Goal: Transaction & Acquisition: Book appointment/travel/reservation

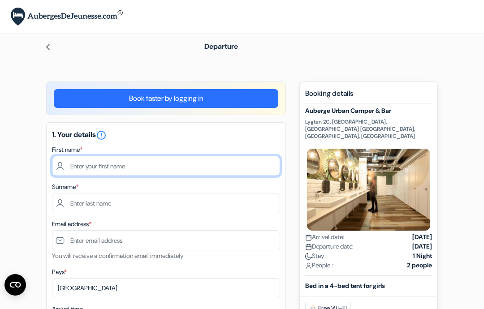
click at [209, 165] on input "text" at bounding box center [166, 166] width 228 height 20
type input "Alena"
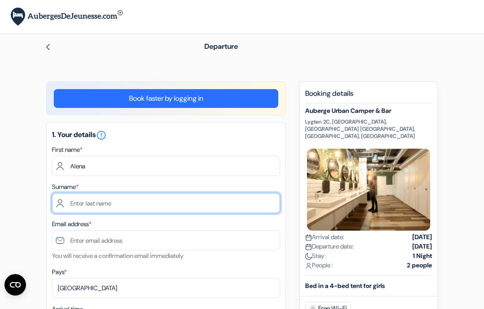
click at [218, 212] on input "text" at bounding box center [166, 203] width 228 height 20
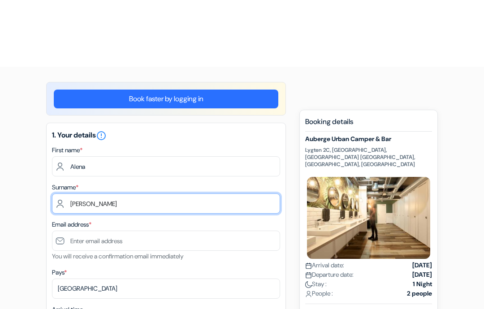
scroll to position [71, 0]
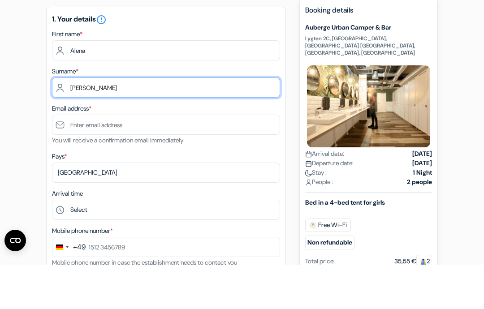
type input "[PERSON_NAME]"
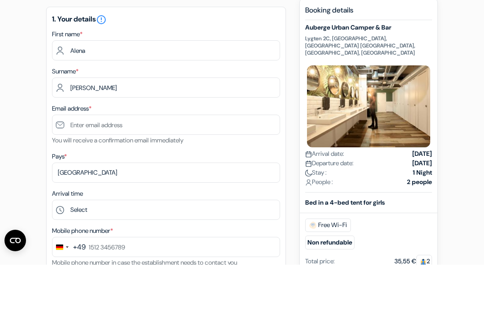
click at [183, 180] on font "You will receive a confirmation email immediately" at bounding box center [117, 184] width 131 height 8
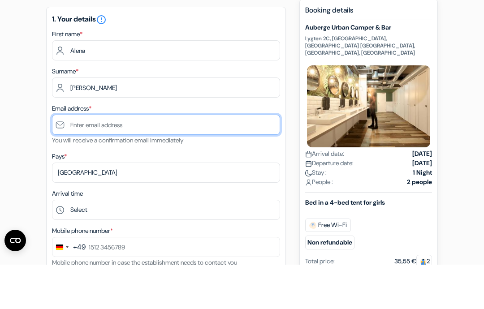
click at [202, 159] on input "text" at bounding box center [166, 169] width 228 height 20
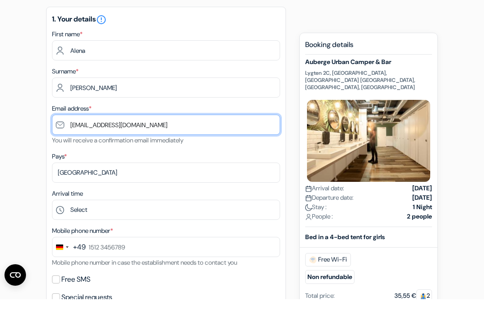
scroll to position [106, 0]
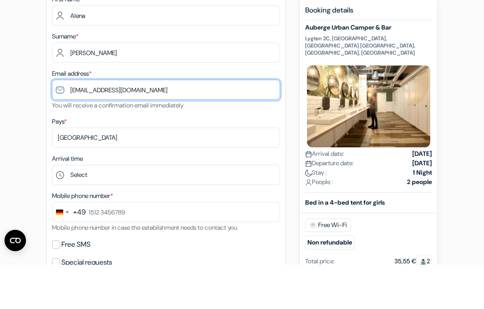
type input "[EMAIL_ADDRESS][DOMAIN_NAME]"
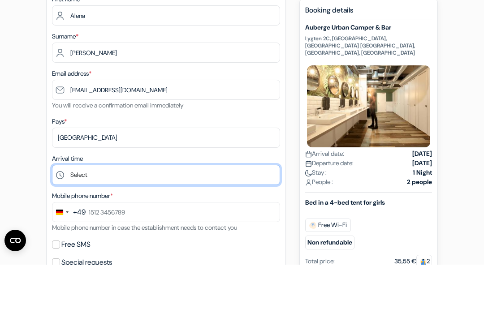
click at [173, 209] on select "Select 1:00 2:00 3:00 4:00 5:00 6:00 7:00 8:00 9:00 10:00 11:00 12:00 13:00 14:…" at bounding box center [166, 219] width 228 height 20
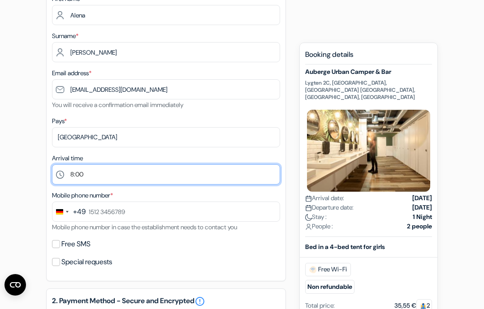
click at [181, 181] on select "Select 1:00 2:00 3:00 4:00 5:00 6:00 7:00 8:00 9:00 10:00 11:00 12:00 13:00 14:…" at bounding box center [166, 174] width 228 height 20
select select "11"
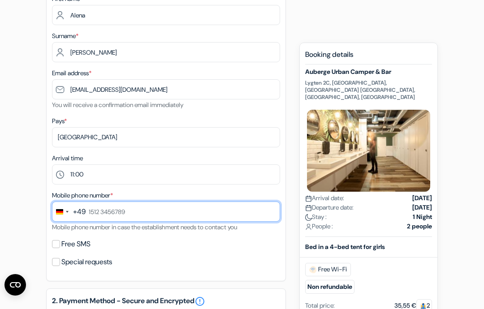
click at [184, 212] on input "text" at bounding box center [166, 211] width 228 height 20
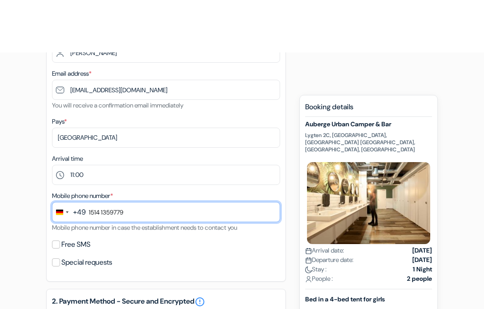
scroll to position [204, 0]
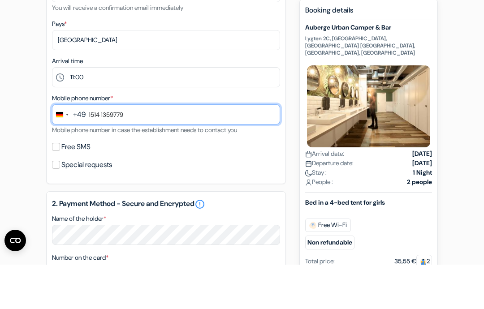
type input "1514 1359779"
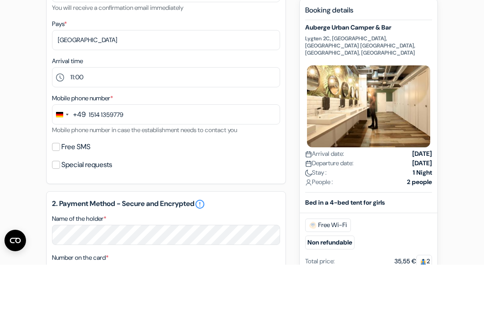
click at [63, 185] on label "Free SMS" at bounding box center [75, 191] width 29 height 13
click at [60, 187] on input "Free SMS" at bounding box center [56, 191] width 8 height 8
checkbox input "true"
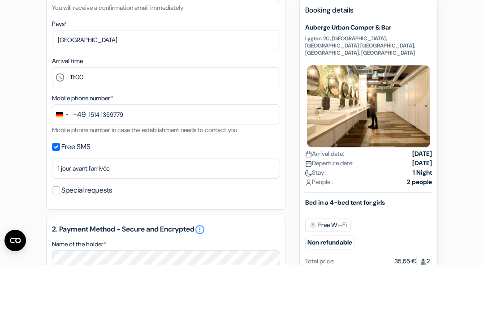
scroll to position [248, 0]
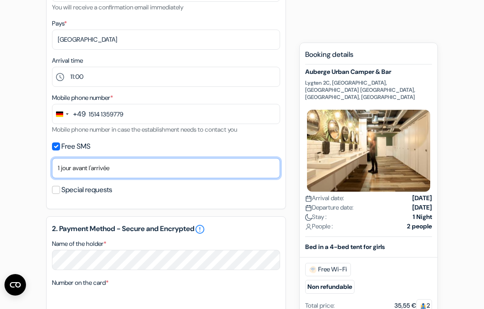
click at [220, 167] on select "Non merci Maintenant Le jour de votre arrivée 1 jour avant l'arrivée 2 jours av…" at bounding box center [166, 168] width 228 height 20
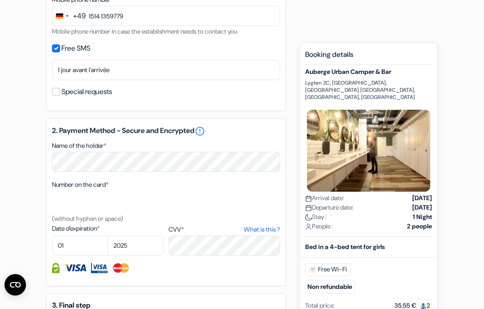
scroll to position [346, 0]
click at [81, 245] on select "01 02 03 04 05 06 07 08 09 10 11 12" at bounding box center [80, 246] width 56 height 20
select select "08"
click at [122, 248] on select "2025 2026 2027 2028 2029 2030 2031 2032 2033 2034 2035 2036 2037 2038 2039 2040…" at bounding box center [135, 245] width 56 height 20
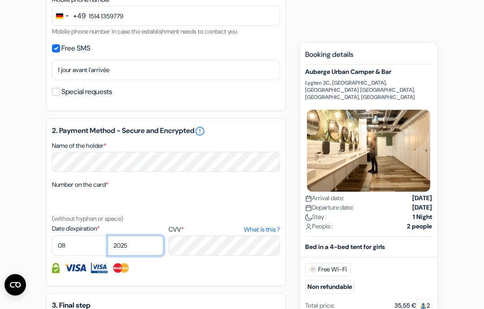
select select "2029"
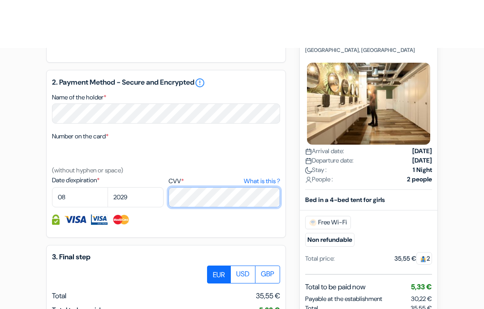
scroll to position [542, 0]
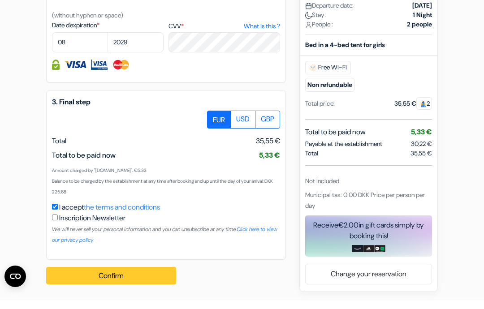
click at [139, 277] on button "Confirm Loading..." at bounding box center [111, 284] width 130 height 18
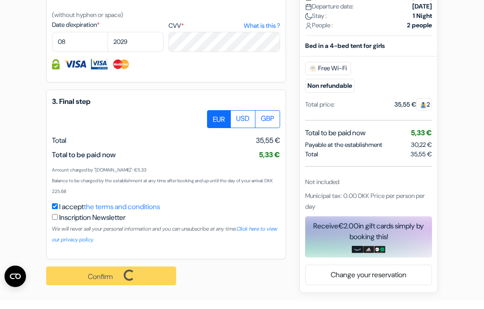
scroll to position [507, 0]
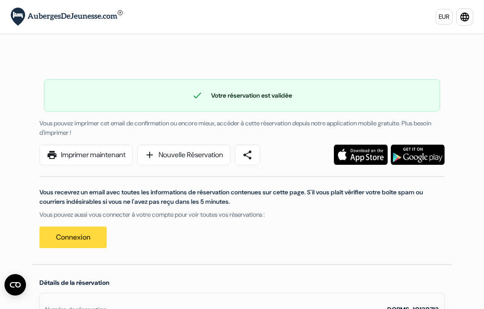
drag, startPoint x: 139, startPoint y: 146, endPoint x: 110, endPoint y: 169, distance: 36.7
click at [135, 153] on div "print Imprimer maintenant add Nouvelle Réservation share" at bounding box center [155, 155] width 242 height 21
click at [106, 156] on link "print Imprimer maintenant" at bounding box center [85, 155] width 93 height 21
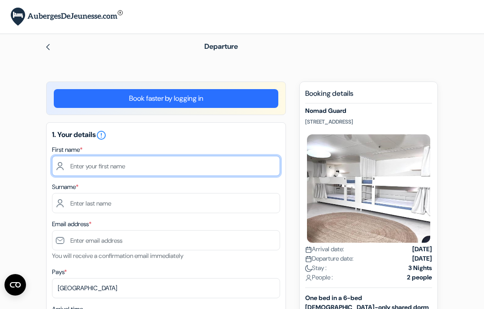
click at [231, 170] on input "text" at bounding box center [166, 166] width 228 height 20
type input "Alena"
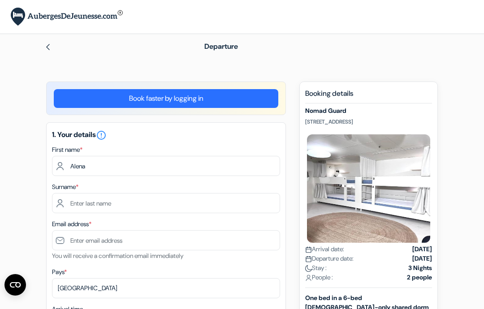
click at [193, 193] on input "text" at bounding box center [166, 203] width 228 height 20
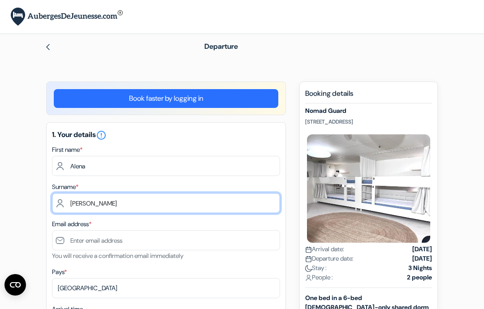
scroll to position [45, 0]
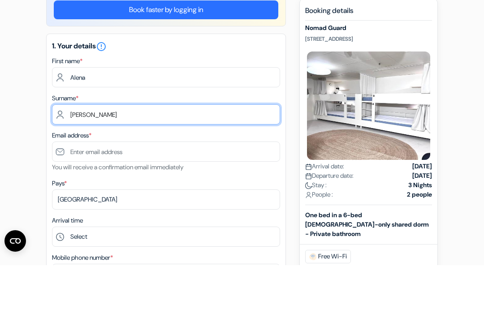
type input "[PERSON_NAME]"
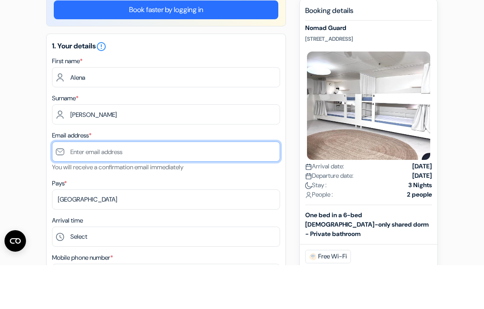
click at [165, 185] on input "text" at bounding box center [166, 195] width 228 height 20
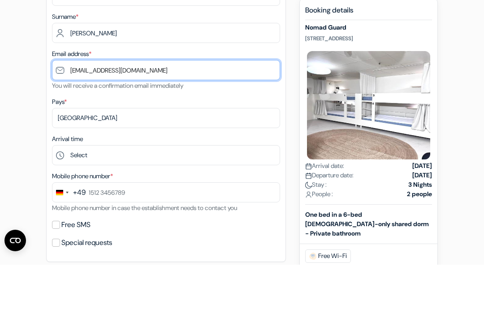
type input "[EMAIL_ADDRESS][DOMAIN_NAME]"
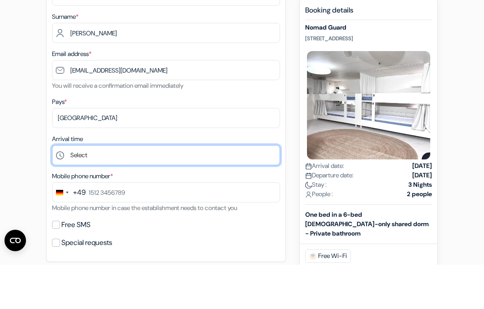
click at [216, 189] on select "Select 1:00 2:00 3:00 4:00 5:00 6:00 7:00 8:00 9:00 10:00 11:00 12:00 13:00 14:…" at bounding box center [166, 199] width 228 height 20
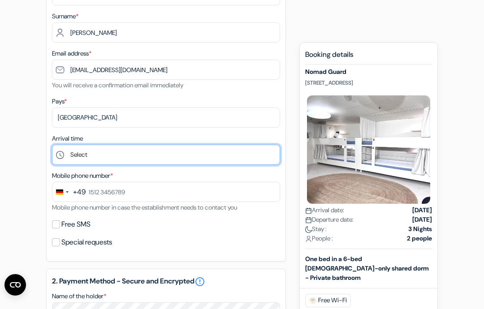
select select "8"
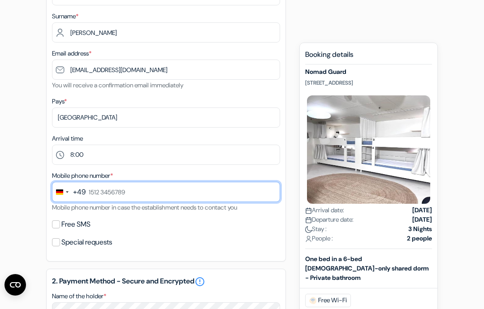
click at [235, 194] on input "text" at bounding box center [166, 192] width 228 height 20
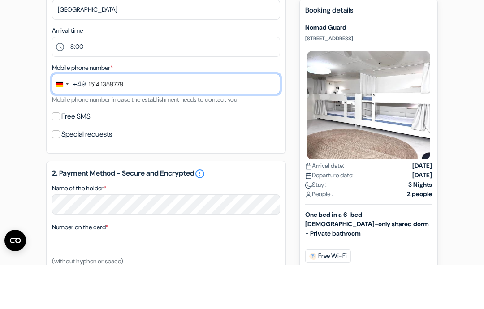
scroll to position [275, 0]
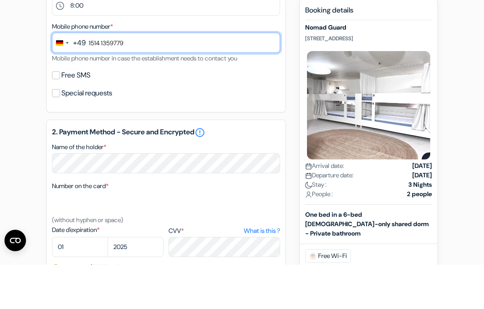
type input "1514 1359779"
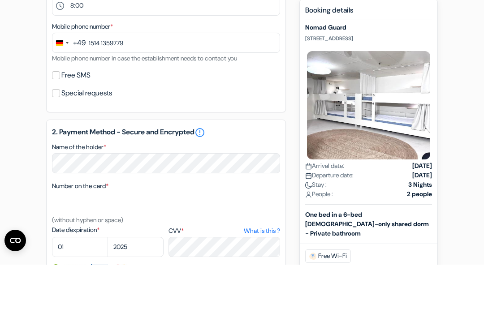
click at [57, 116] on input "Free SMS" at bounding box center [56, 120] width 8 height 8
checkbox input "true"
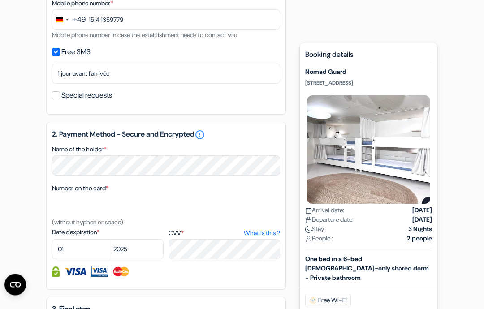
scroll to position [370, 0]
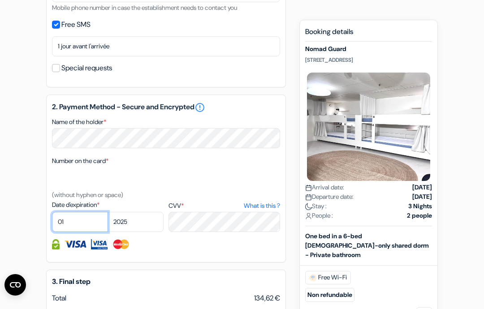
click at [89, 220] on select "01 02 03 04 05 06 07 08 09 10 11 12" at bounding box center [80, 222] width 56 height 20
select select "08"
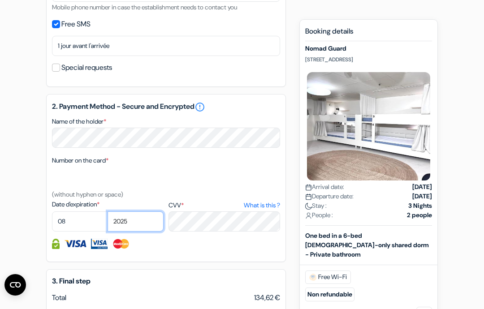
click at [133, 229] on select "2025 2026 2027 2028 2029 2030 2031 2032 2033 2034 2035 2036 2037 2038 2039 2040…" at bounding box center [135, 221] width 56 height 20
select select "2029"
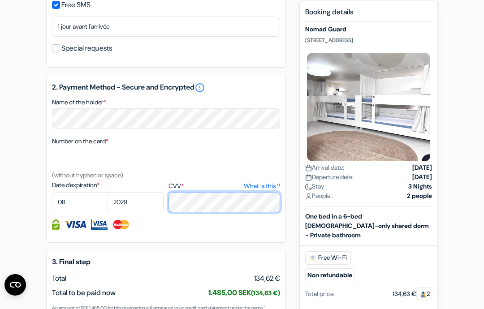
scroll to position [519, 0]
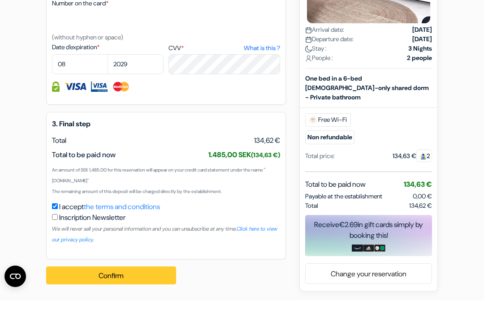
click at [157, 277] on button "Confirm Loading..." at bounding box center [111, 284] width 130 height 18
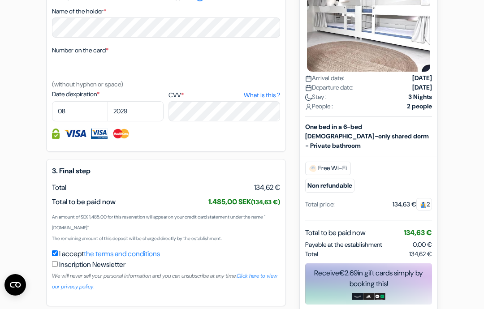
scroll to position [485, 0]
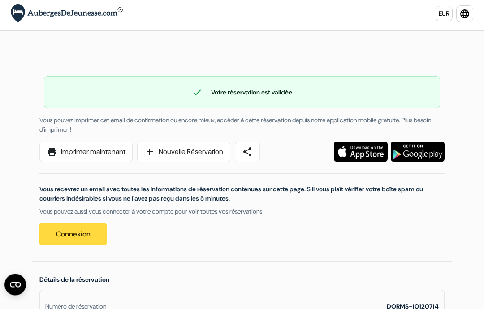
scroll to position [4, 0]
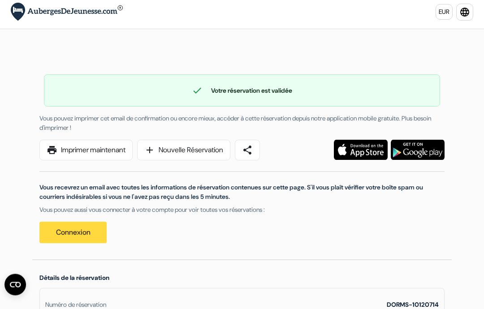
click at [106, 156] on link "print Imprimer maintenant" at bounding box center [85, 150] width 93 height 21
